Goal: Information Seeking & Learning: Check status

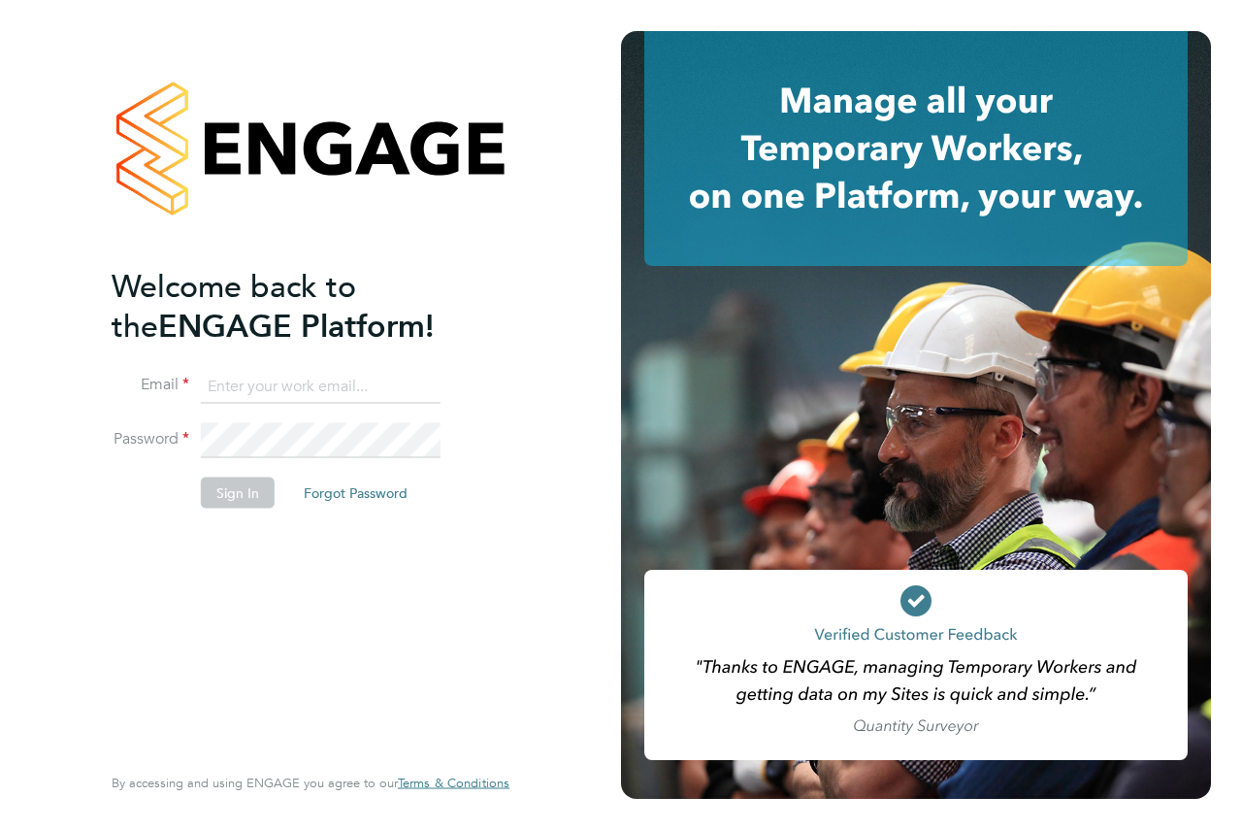
type input "andrew@axcis.co.uk"
click at [222, 491] on button "Sign In" at bounding box center [238, 492] width 74 height 31
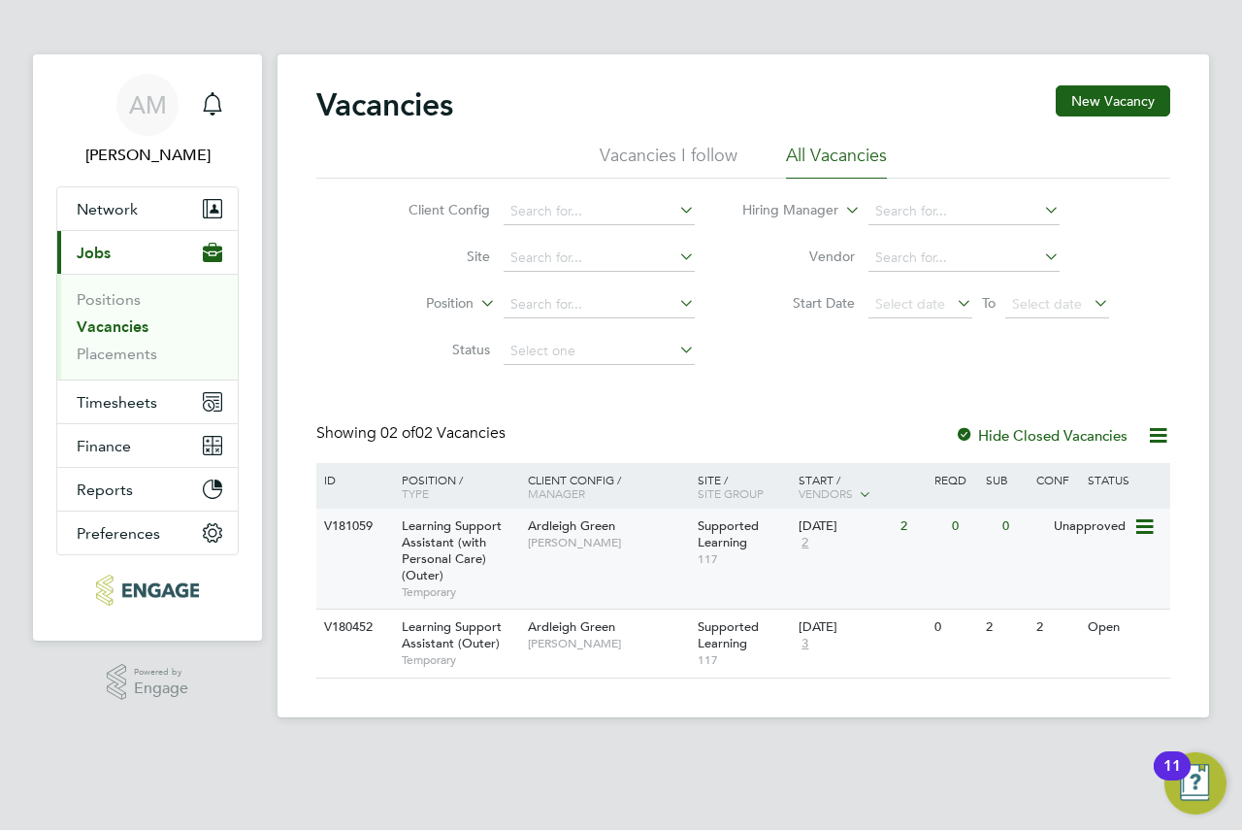
click at [842, 559] on div "23 Sep 2025 2" at bounding box center [845, 535] width 102 height 52
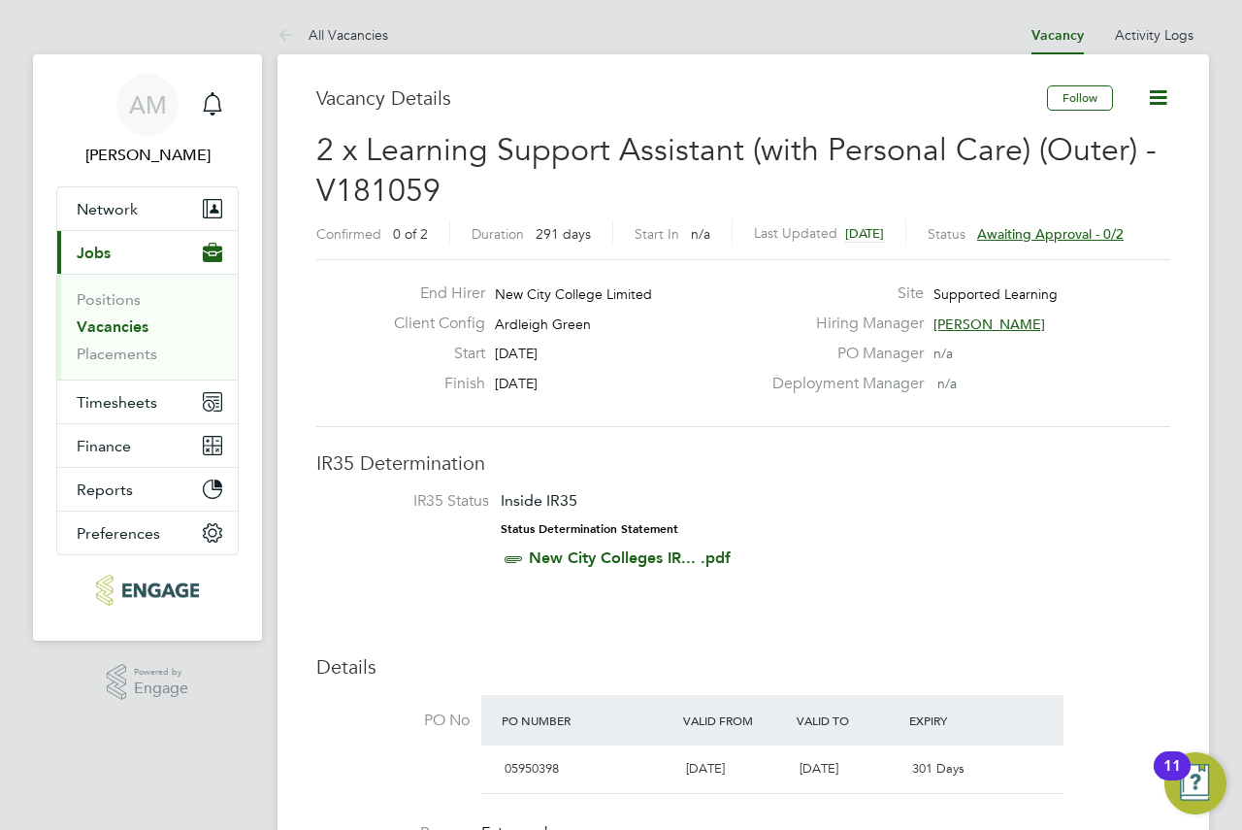
drag, startPoint x: 895, startPoint y: 133, endPoint x: 879, endPoint y: 132, distance: 15.6
drag, startPoint x: 879, startPoint y: 132, endPoint x: 767, endPoint y: 98, distance: 117.6
click at [755, 98] on h3 "Vacancy Details" at bounding box center [681, 97] width 731 height 25
click at [1156, 109] on icon at bounding box center [1158, 97] width 24 height 24
click at [936, 113] on div "Vacancy Details" at bounding box center [681, 107] width 731 height 45
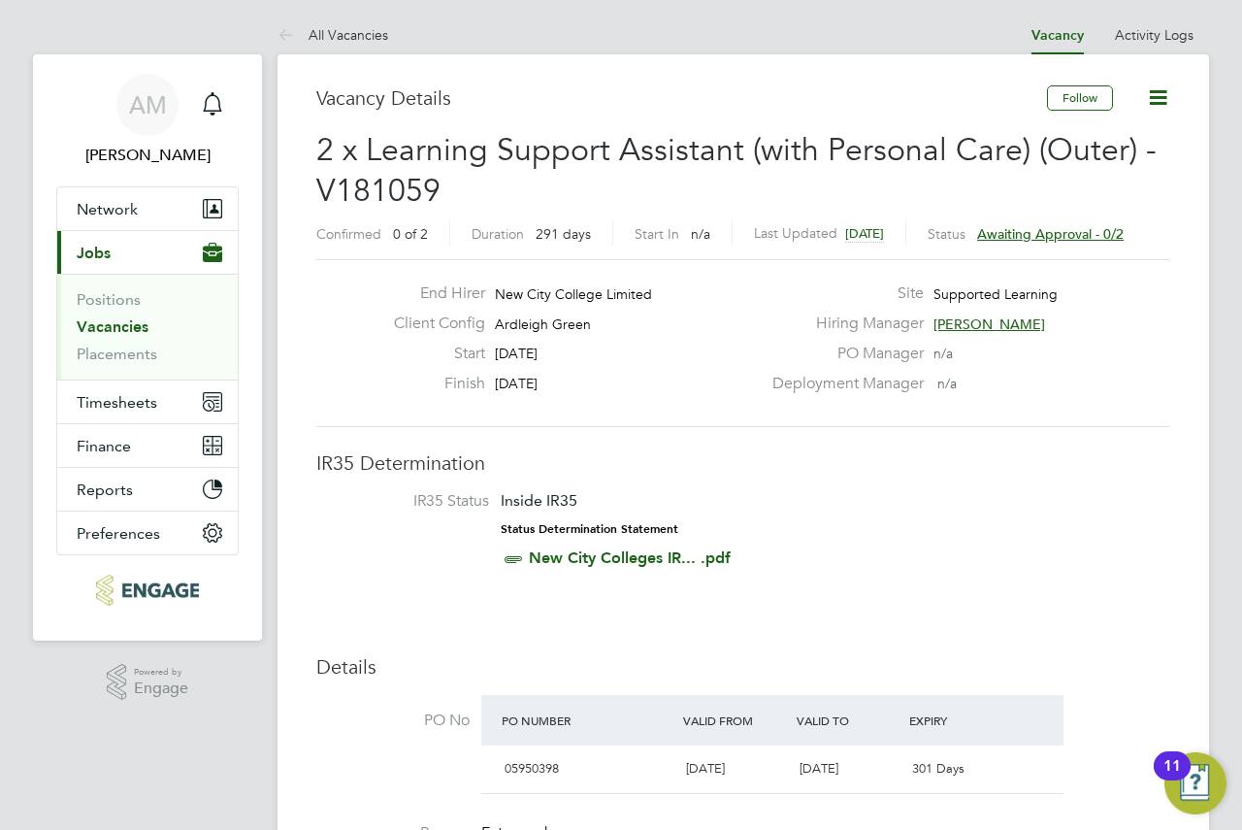
click at [1116, 239] on span "Awaiting approval - 0/2" at bounding box center [1050, 233] width 147 height 17
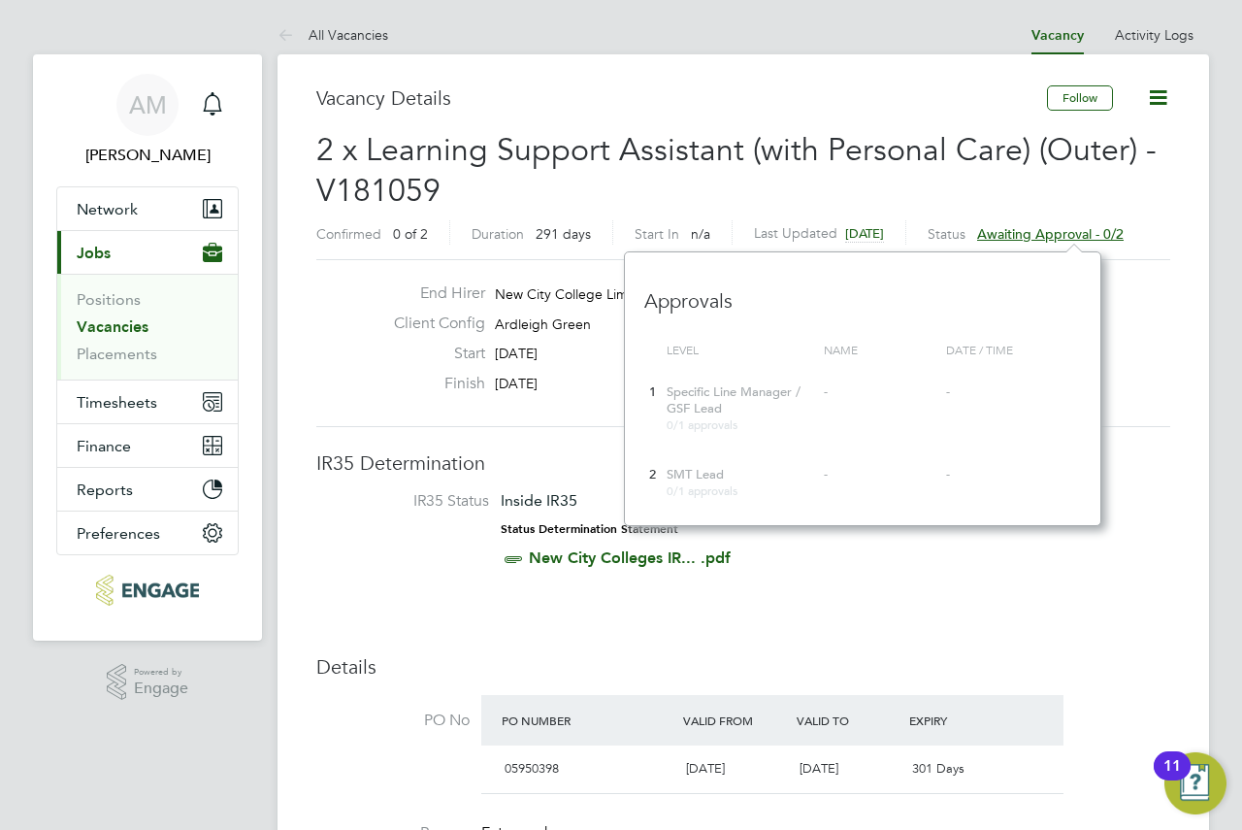
click at [596, 91] on h3 "Vacancy Details" at bounding box center [681, 97] width 731 height 25
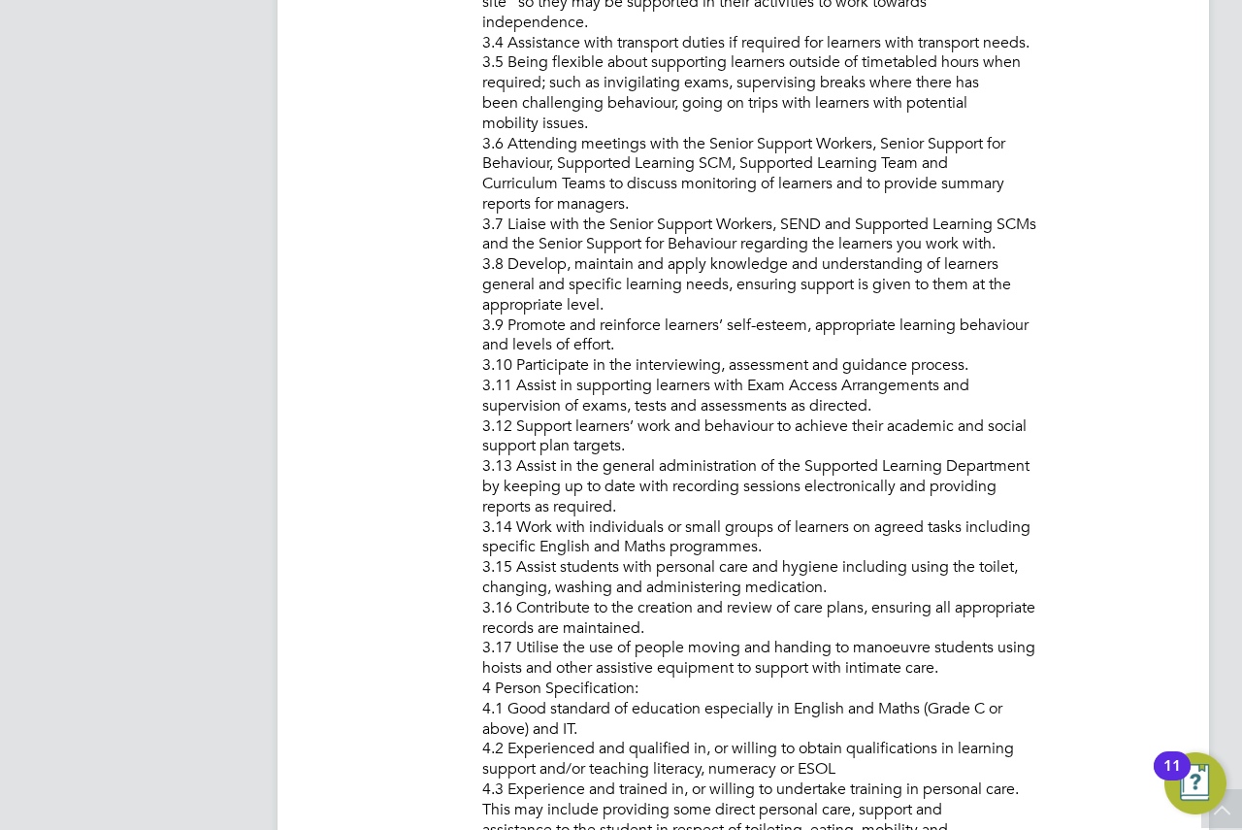
scroll to position [1424, 0]
